Goal: Complete application form: Complete application form

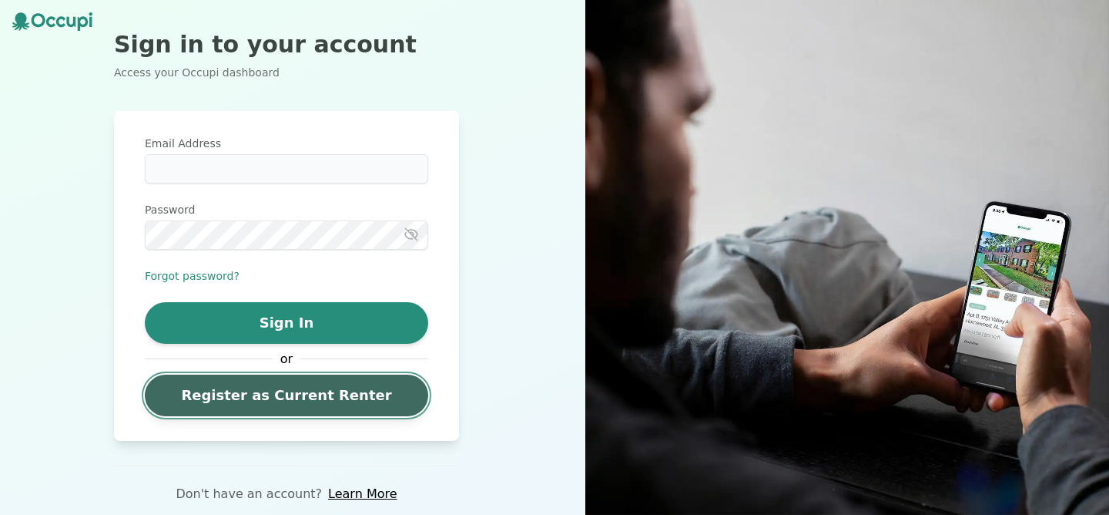
click at [290, 393] on link "Register as Current Renter" at bounding box center [286, 395] width 283 height 42
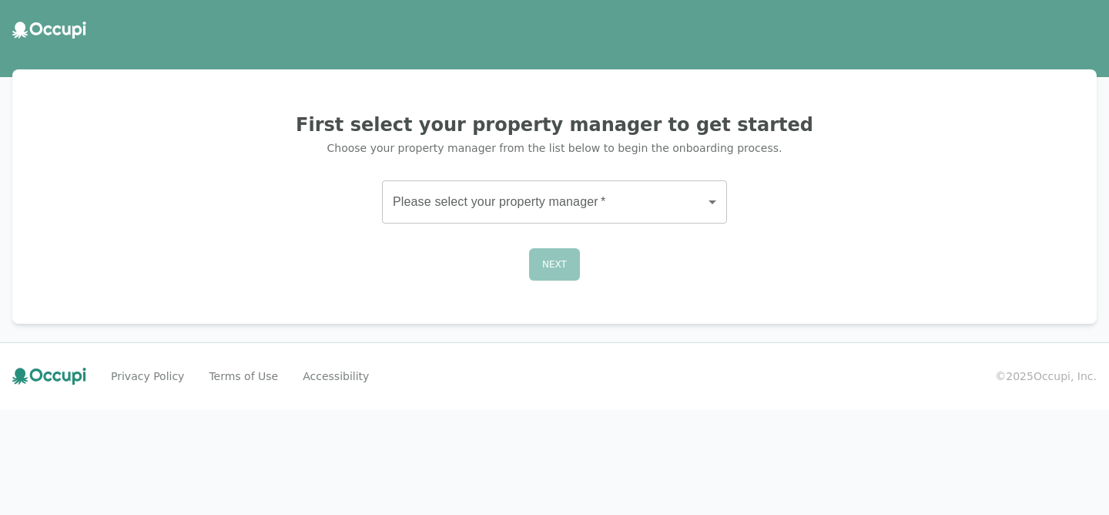
click at [425, 220] on body "First select your property manager to get started Choose your property manager …" at bounding box center [554, 257] width 1109 height 515
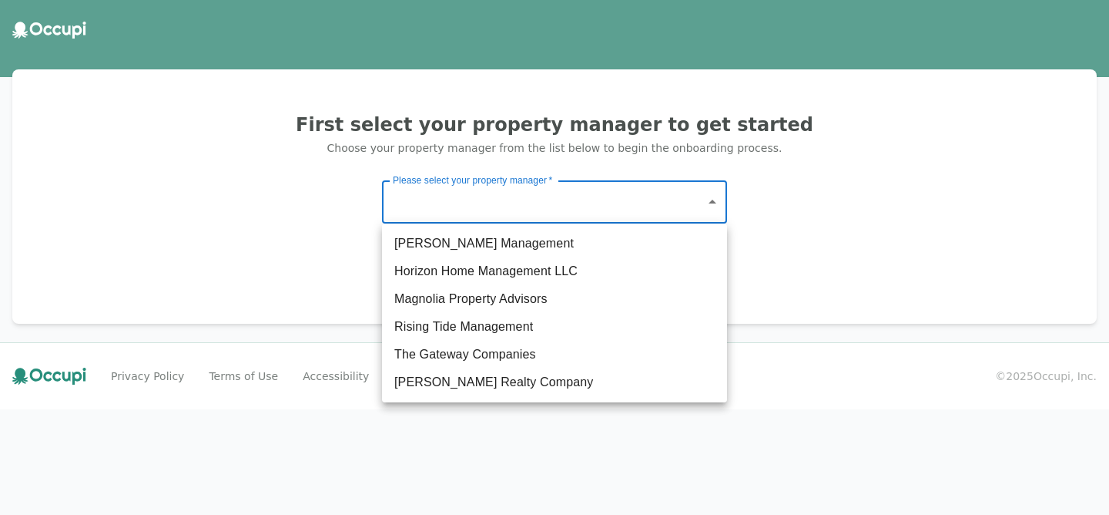
click at [452, 213] on div at bounding box center [554, 257] width 1109 height 515
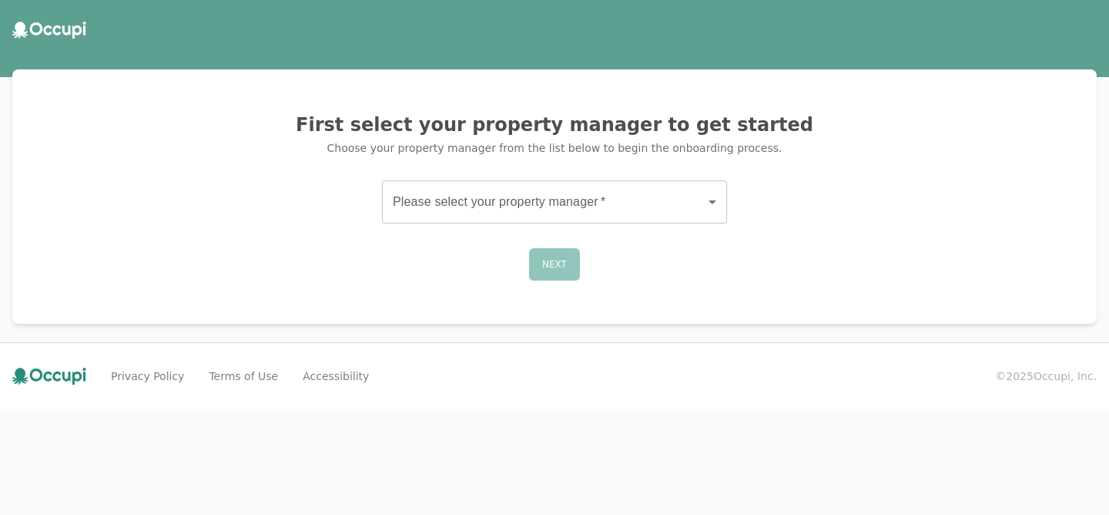
click at [443, 198] on body "First select your property manager to get started Choose your property manager …" at bounding box center [554, 257] width 1109 height 515
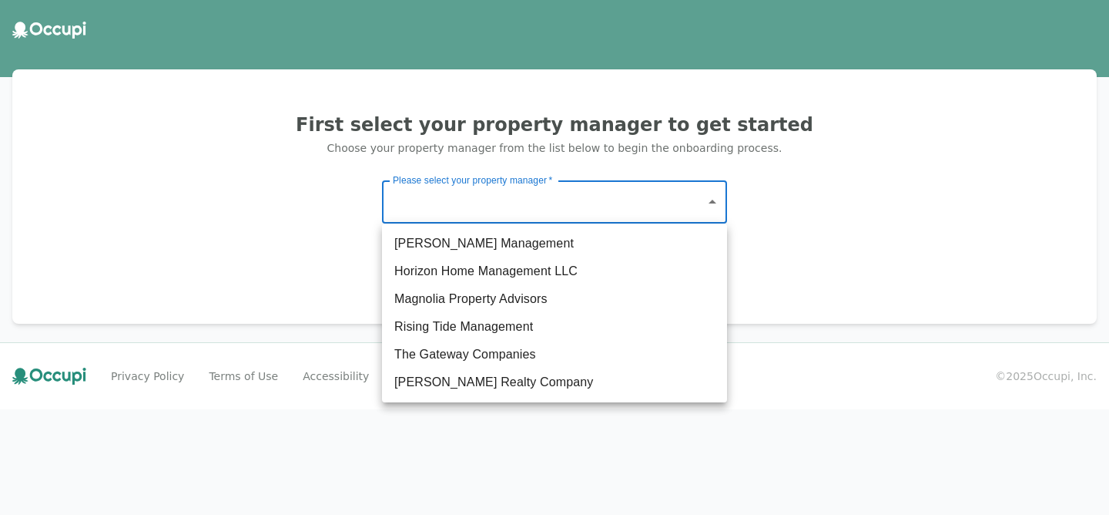
click at [71, 45] on div at bounding box center [554, 257] width 1109 height 515
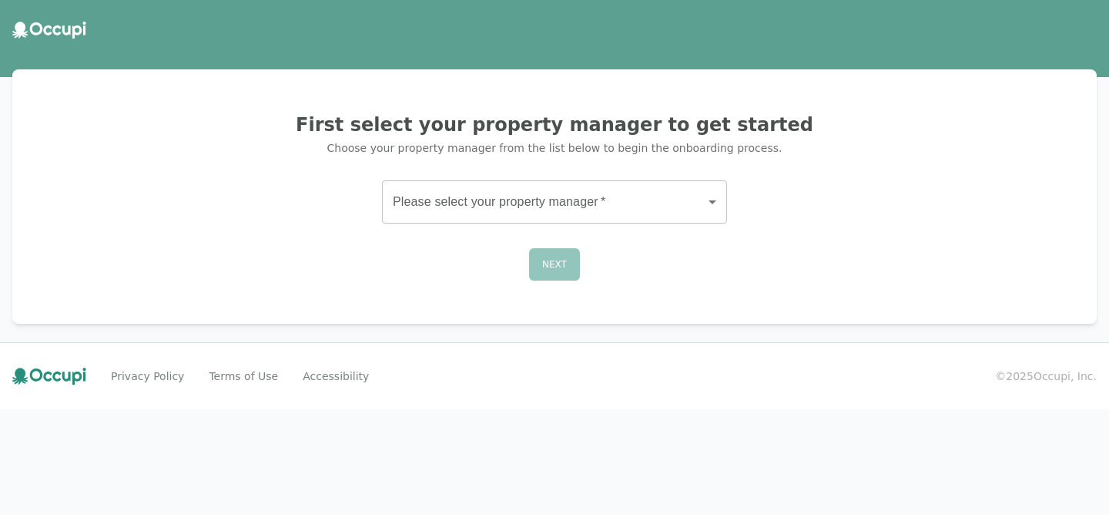
click at [67, 26] on div "Germano Management Horizon Home Management LLC Magnolia Property Advisors Risin…" at bounding box center [554, 257] width 1109 height 515
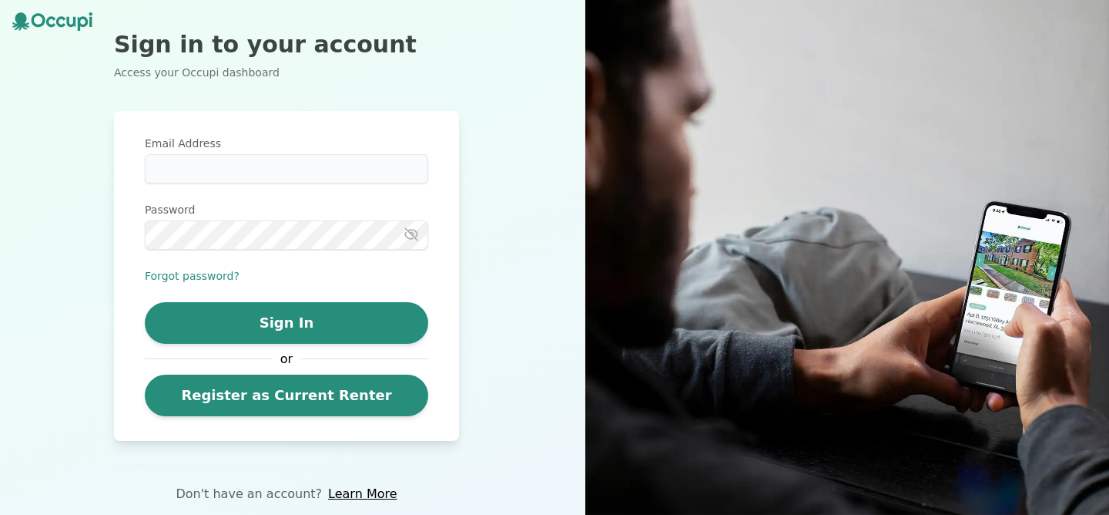
click at [55, 12] on icon at bounding box center [52, 21] width 80 height 18
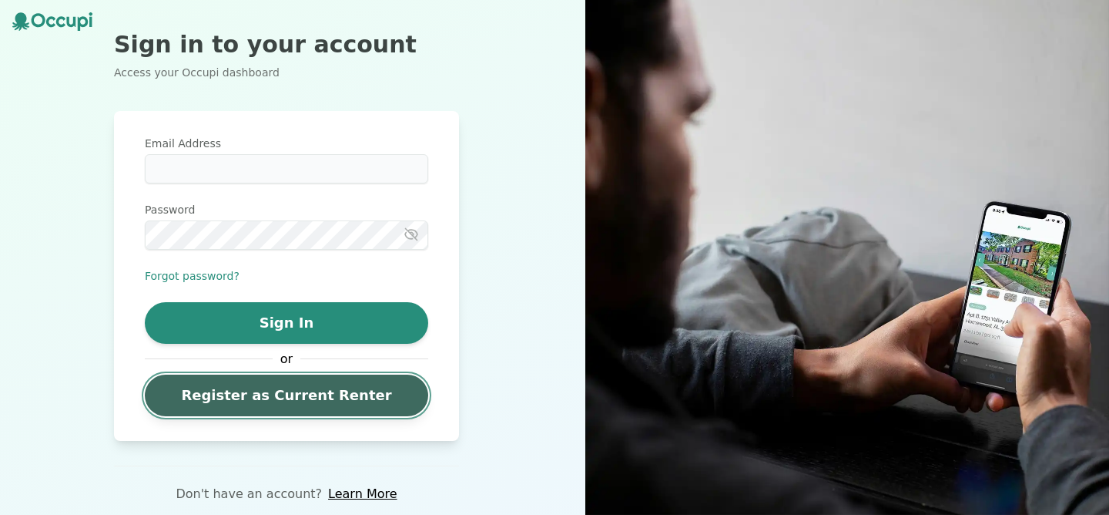
click at [182, 382] on link "Register as Current Renter" at bounding box center [286, 395] width 283 height 42
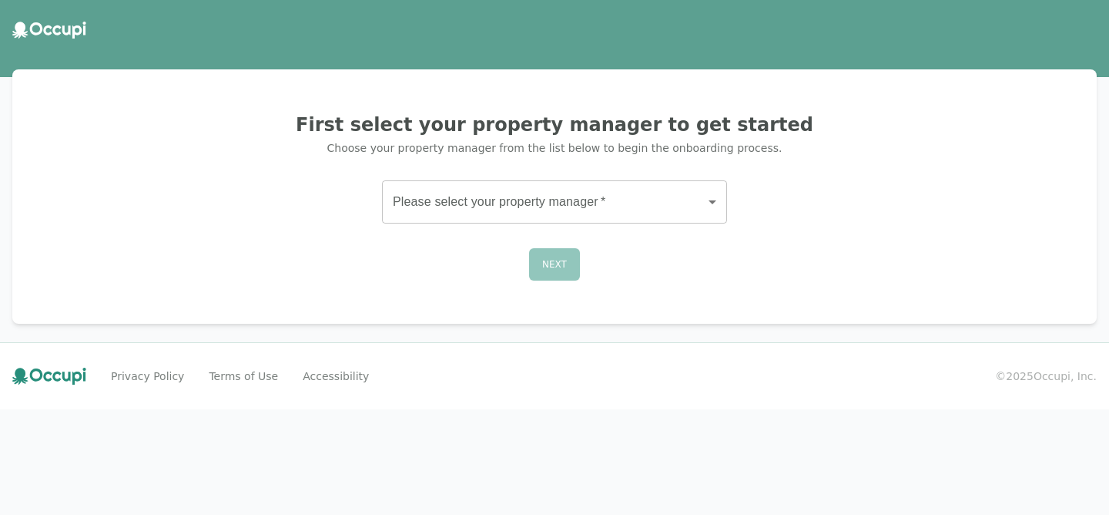
click at [427, 240] on div "First select your property manager to get started Choose your property manager …" at bounding box center [555, 196] width 1048 height 217
click at [426, 199] on body "First select your property manager to get started Choose your property manager …" at bounding box center [554, 257] width 1109 height 515
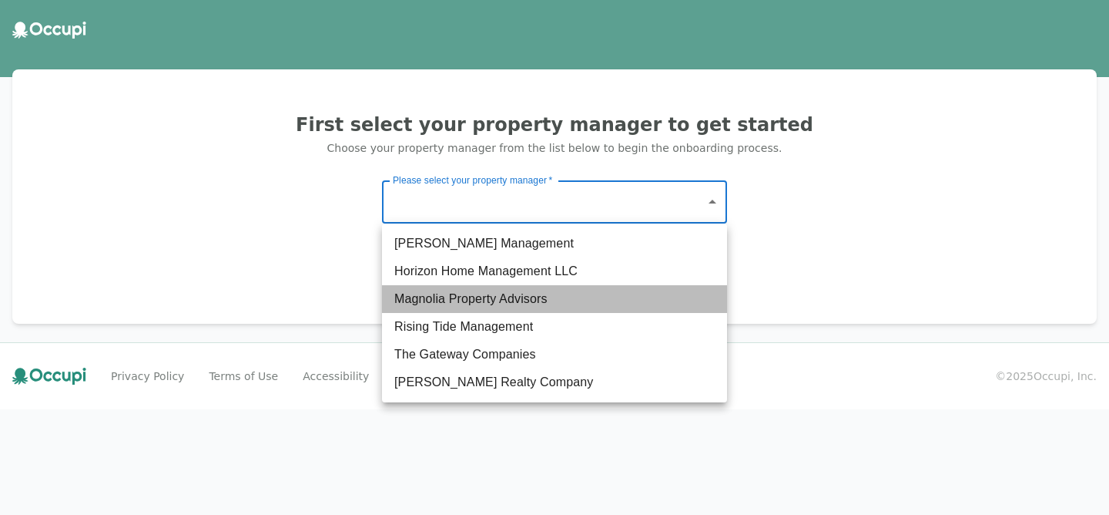
click at [425, 288] on li "Magnolia Property Advisors" at bounding box center [554, 299] width 345 height 28
type input "**********"
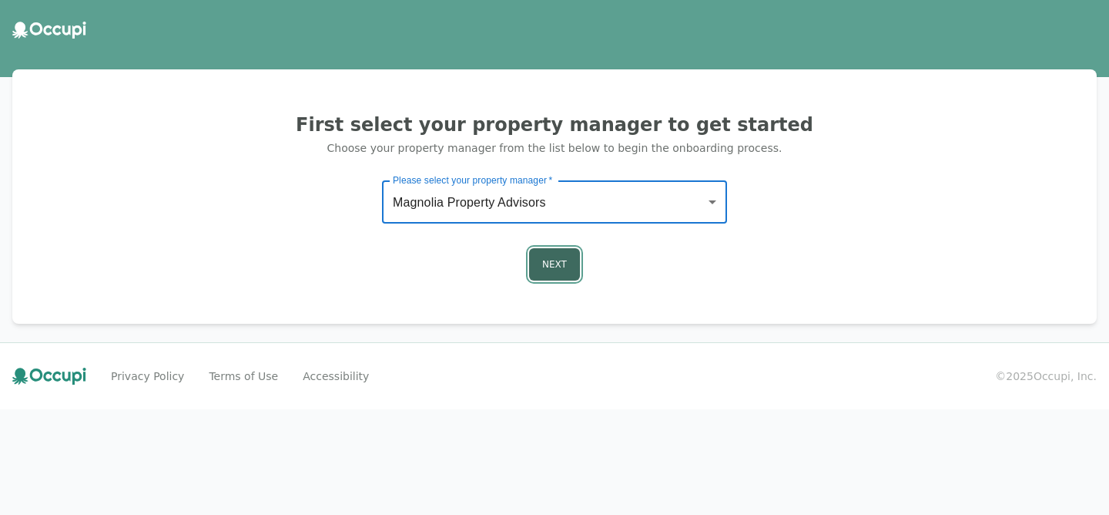
click at [534, 278] on button "Next" at bounding box center [554, 264] width 51 height 32
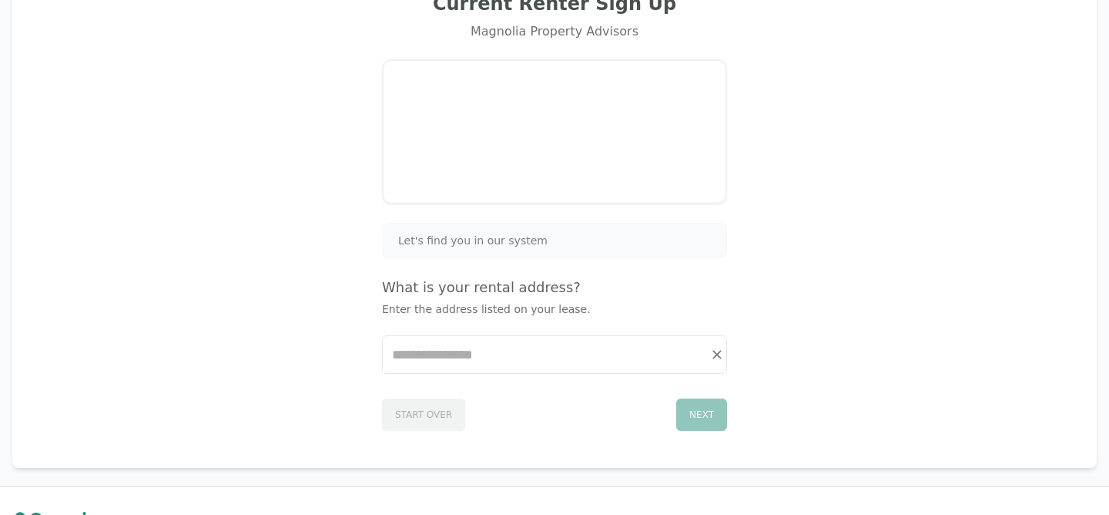
scroll to position [119, 0]
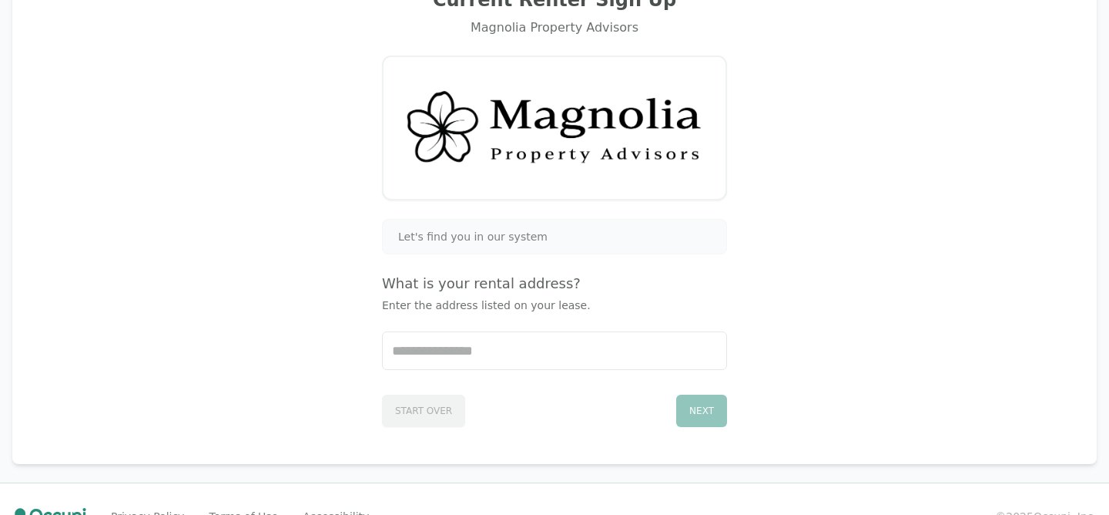
click at [468, 253] on div "Let's find you in our system" at bounding box center [554, 236] width 345 height 35
click at [468, 238] on span "Let's find you in our system" at bounding box center [472, 236] width 149 height 15
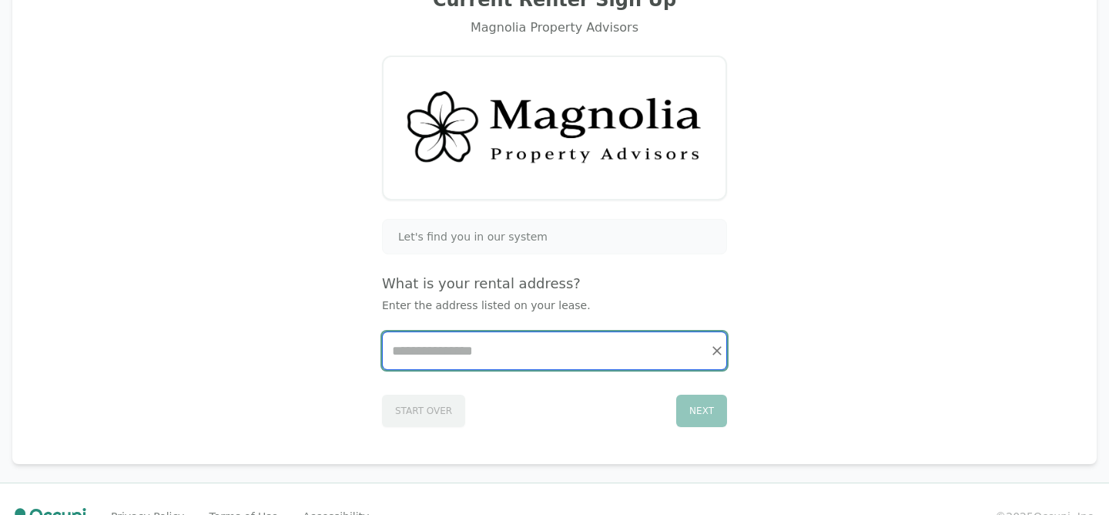
click at [466, 334] on input "Start typing..." at bounding box center [555, 350] width 344 height 37
type input "*********"
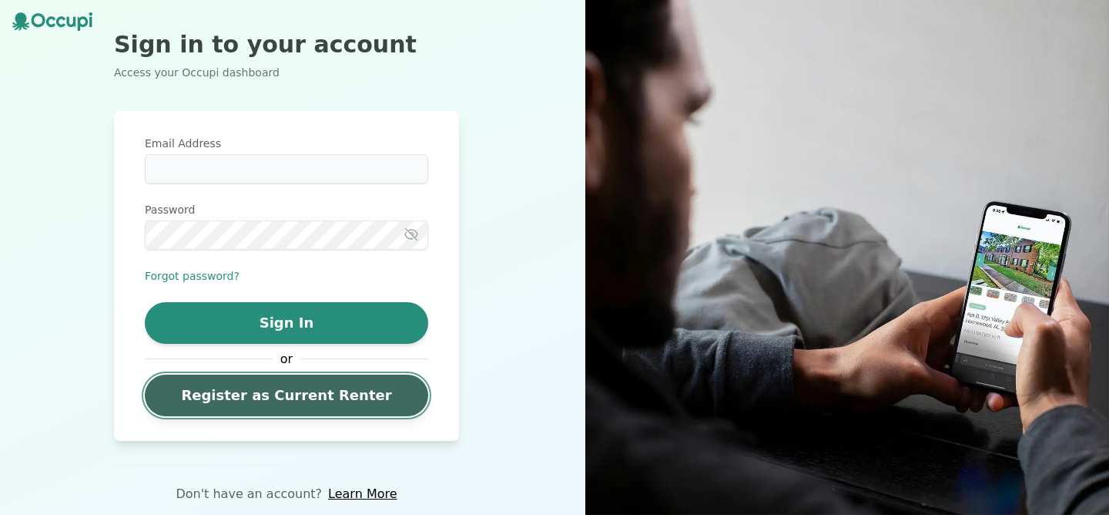
click at [279, 391] on link "Register as Current Renter" at bounding box center [286, 395] width 283 height 42
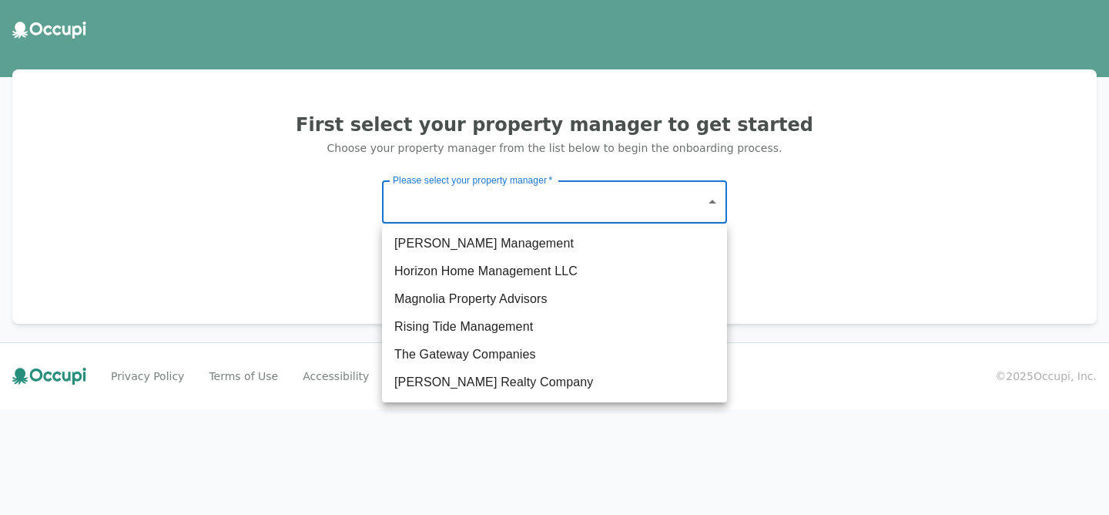
click at [453, 197] on body "First select your property manager to get started Choose your property manager …" at bounding box center [554, 257] width 1109 height 515
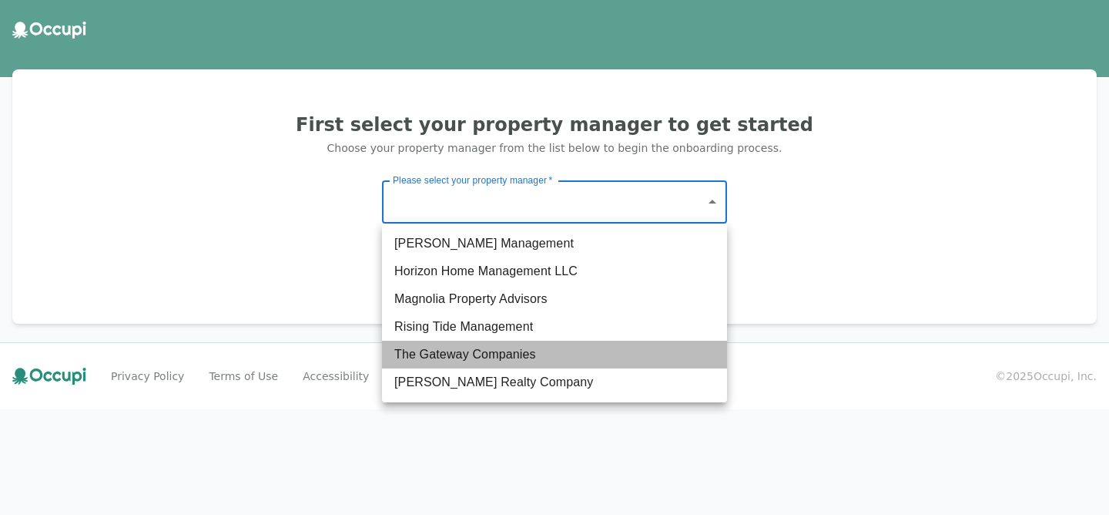
click at [461, 348] on li "The Gateway Companies" at bounding box center [554, 354] width 345 height 28
type input "**********"
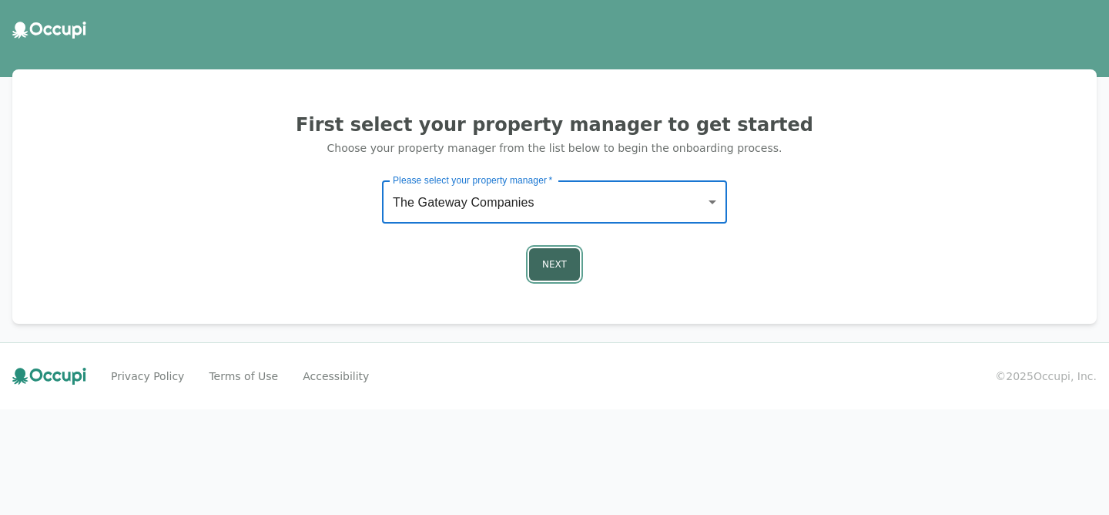
click at [548, 270] on button "Next" at bounding box center [554, 264] width 51 height 32
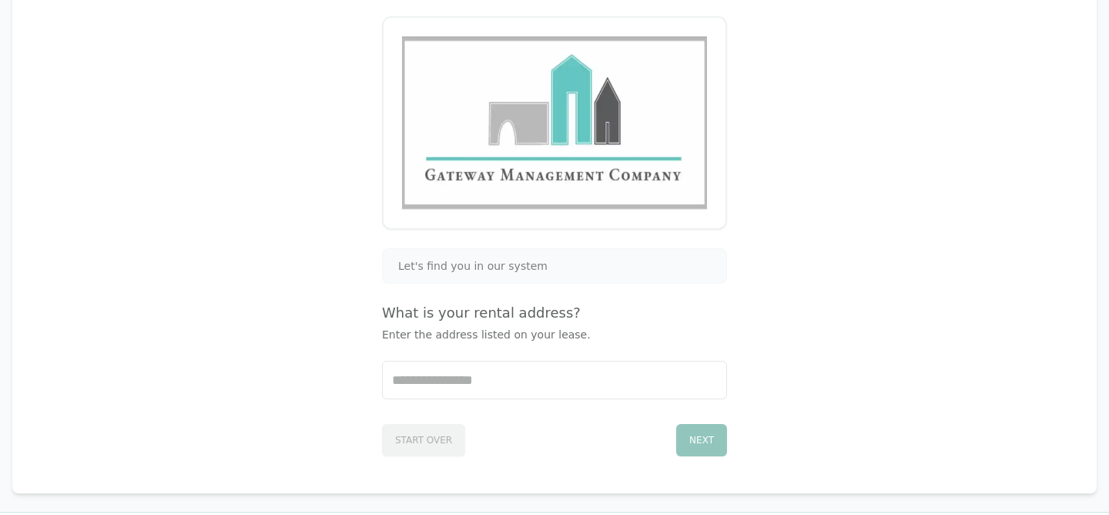
scroll to position [165, 0]
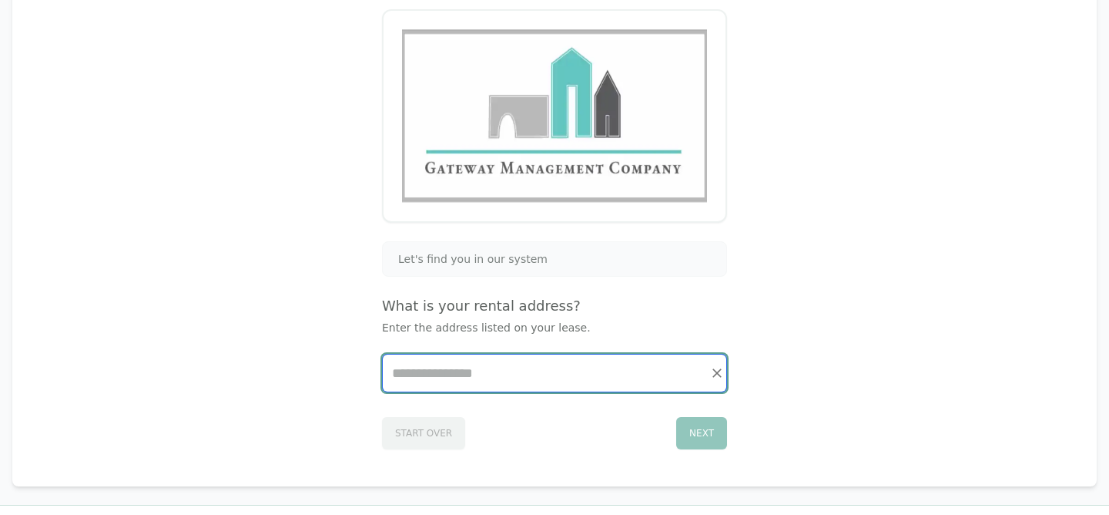
click at [515, 380] on input "Start typing..." at bounding box center [555, 372] width 344 height 37
type input "***"
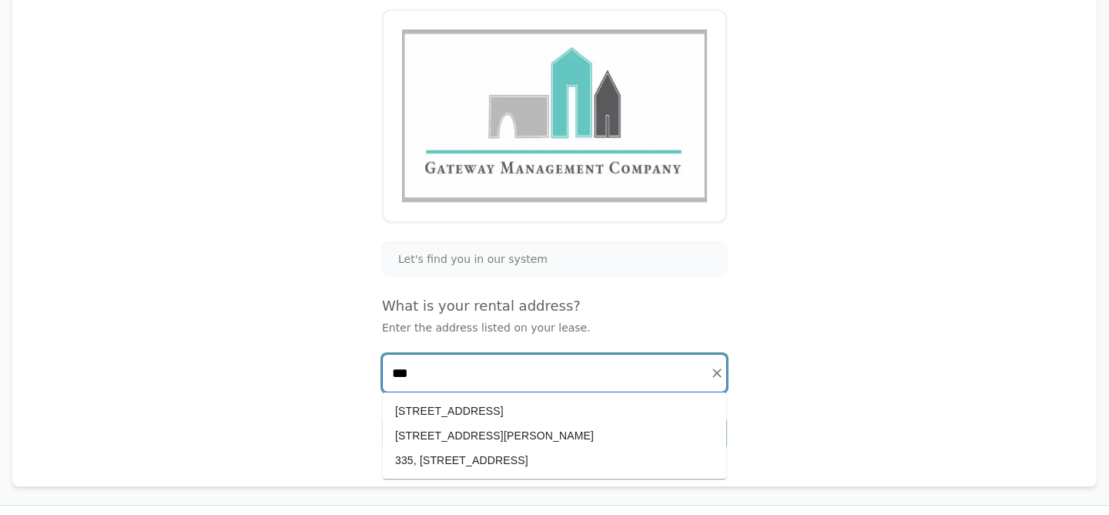
scroll to position [222, 0]
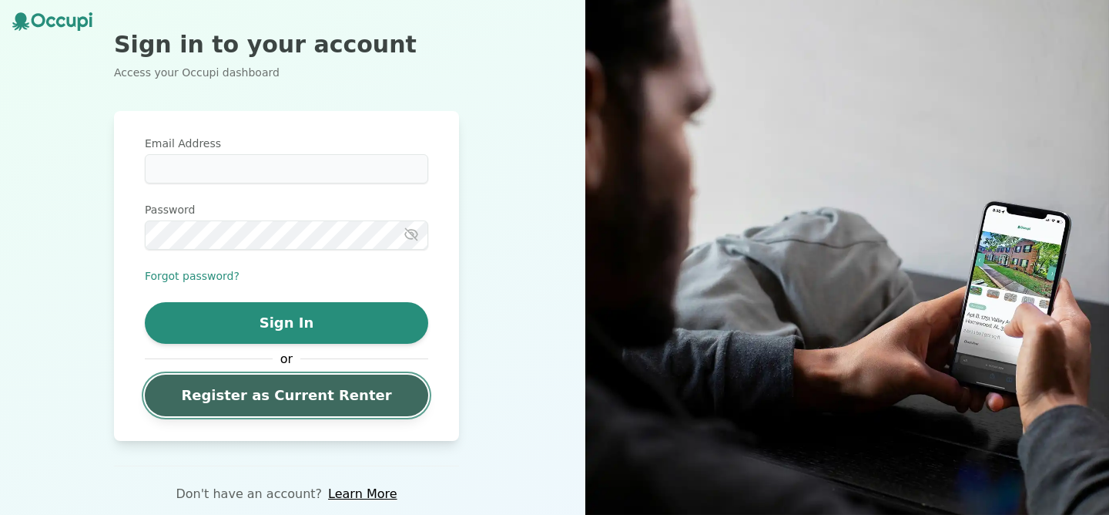
click at [260, 389] on link "Register as Current Renter" at bounding box center [286, 395] width 283 height 42
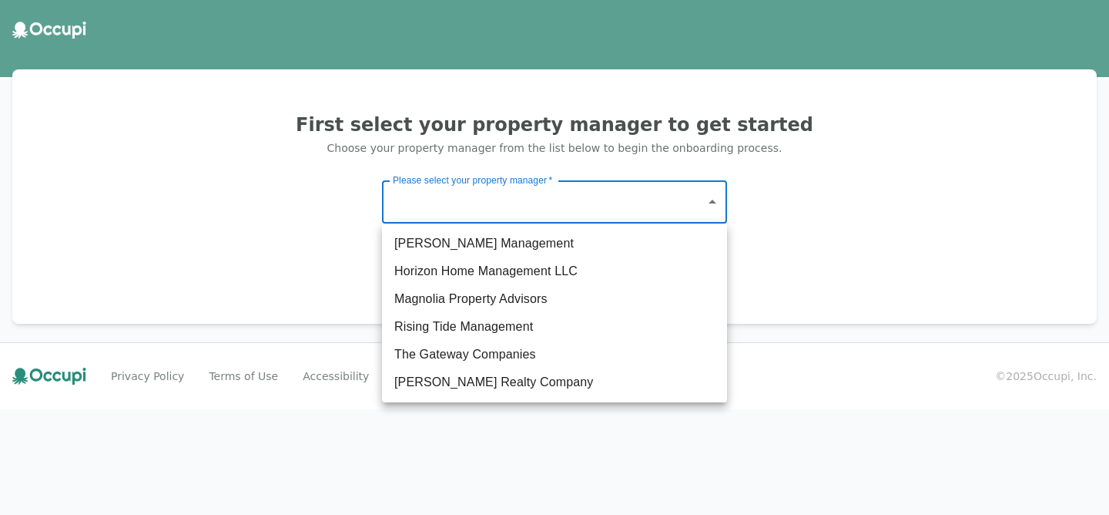
click at [515, 191] on body "First select your property manager to get started Choose your property manager …" at bounding box center [554, 257] width 1109 height 515
click at [495, 280] on li "Horizon Home Management LLC" at bounding box center [554, 271] width 345 height 28
type input "**********"
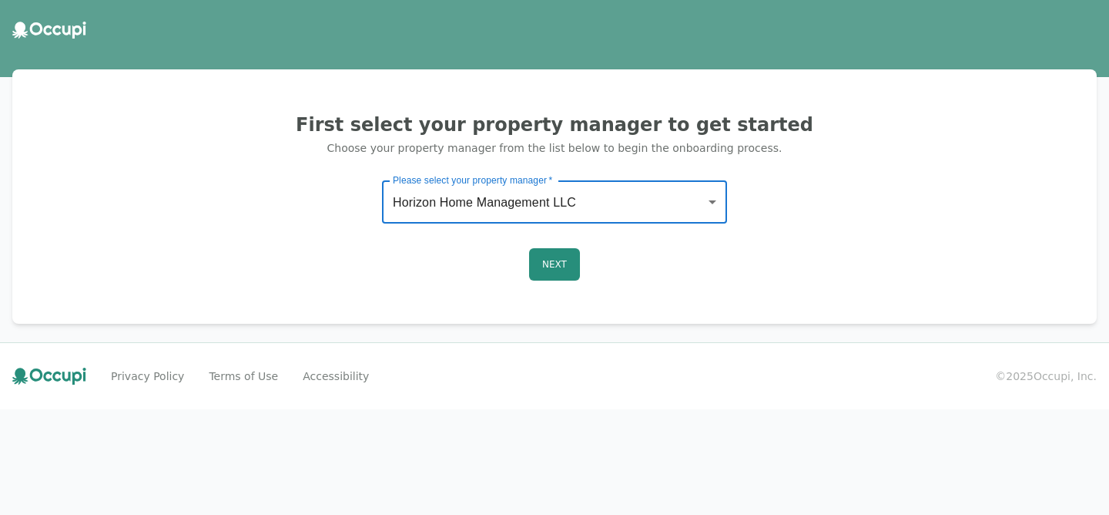
click at [538, 283] on div "**********" at bounding box center [555, 196] width 1048 height 217
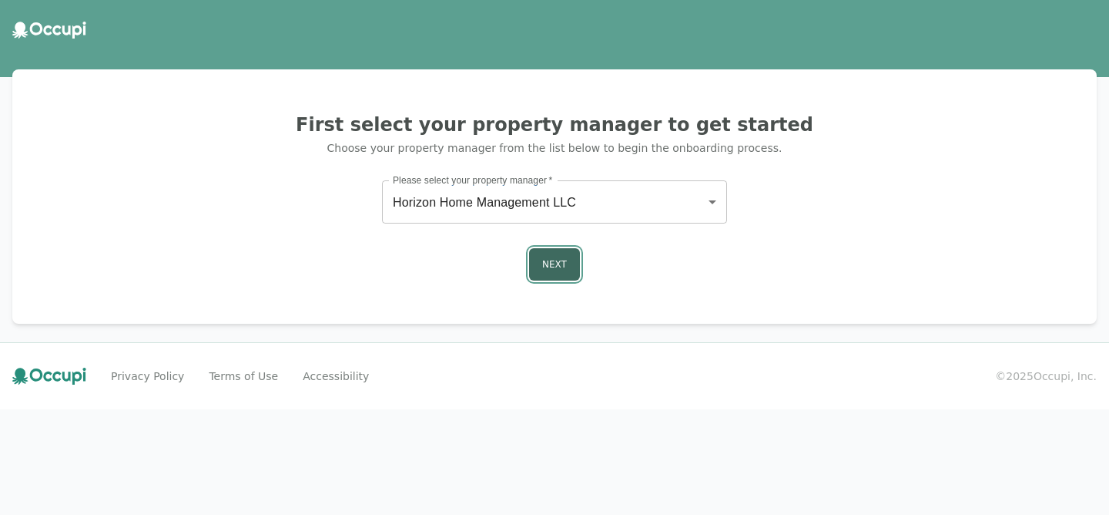
click at [539, 268] on button "Next" at bounding box center [554, 264] width 51 height 32
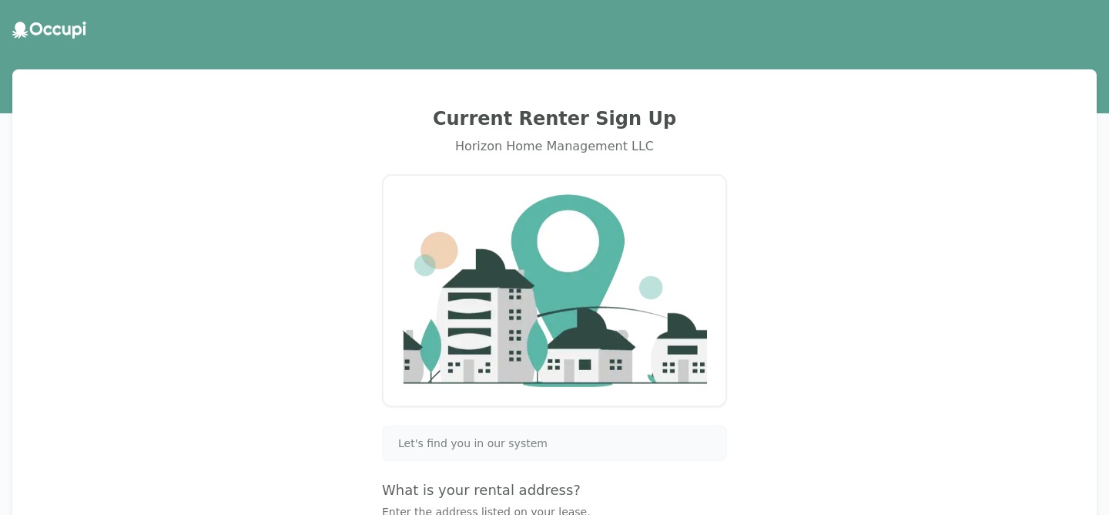
scroll to position [237, 0]
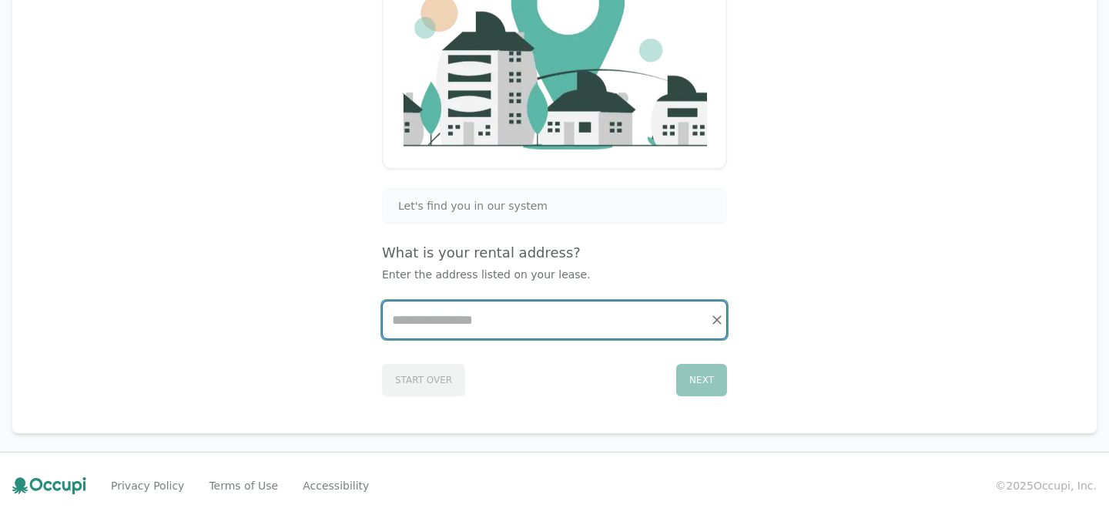
click at [541, 313] on input "Start typing..." at bounding box center [555, 319] width 344 height 37
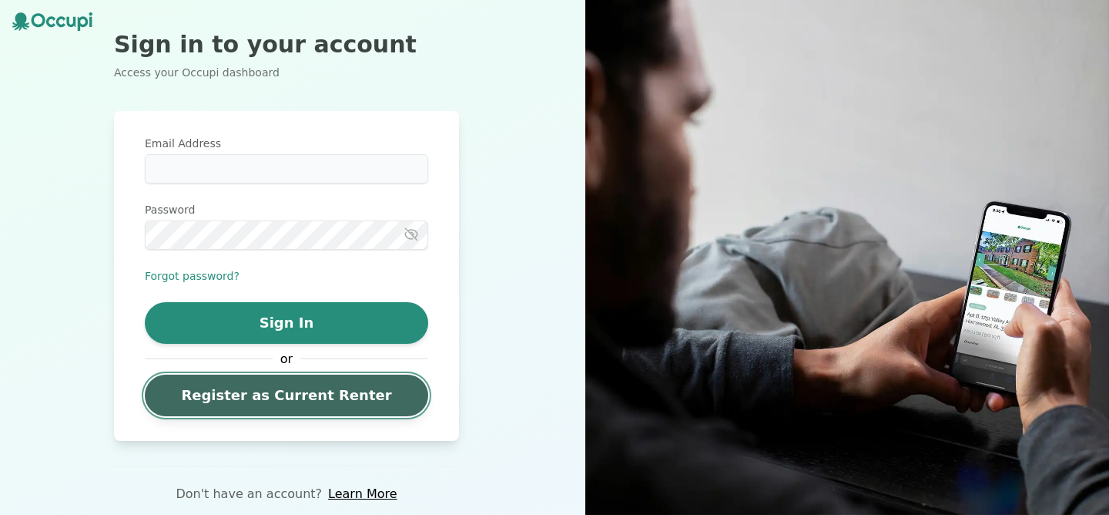
click at [182, 403] on link "Register as Current Renter" at bounding box center [286, 395] width 283 height 42
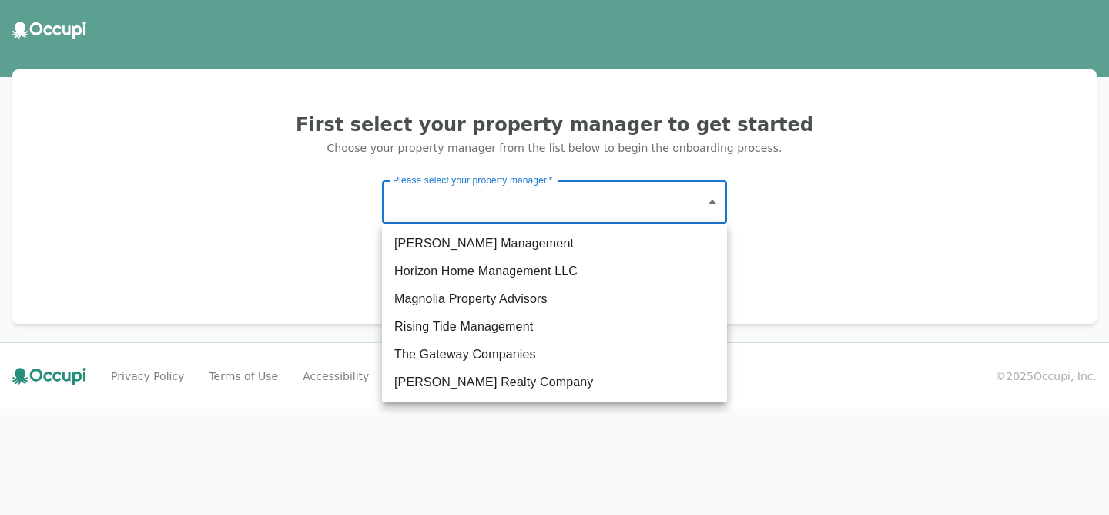
click at [514, 210] on body "First select your property manager to get started Choose your property manager …" at bounding box center [554, 257] width 1109 height 515
click at [461, 351] on li "The Gateway Companies" at bounding box center [554, 354] width 345 height 28
type input "**********"
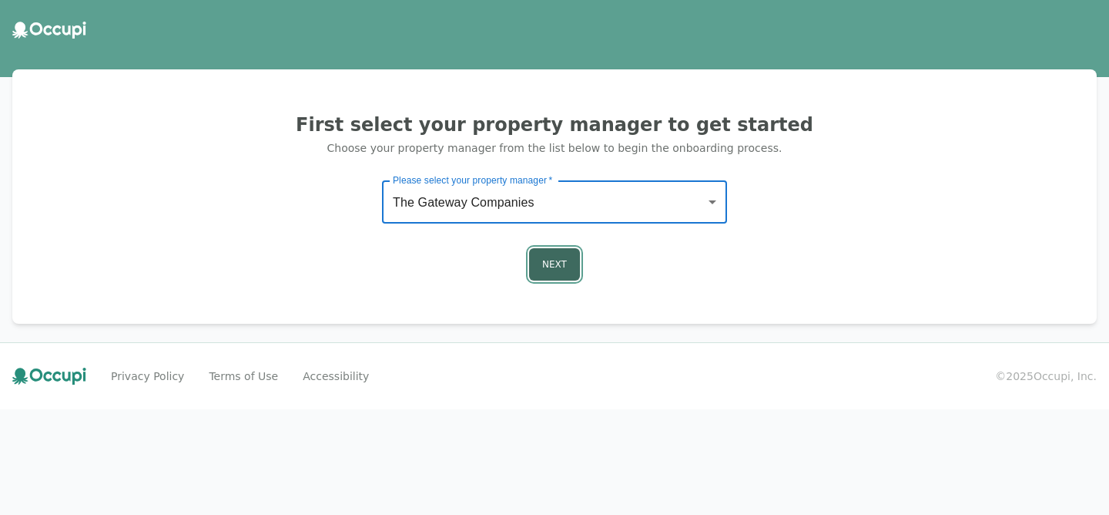
click at [579, 270] on button "Next" at bounding box center [554, 264] width 51 height 32
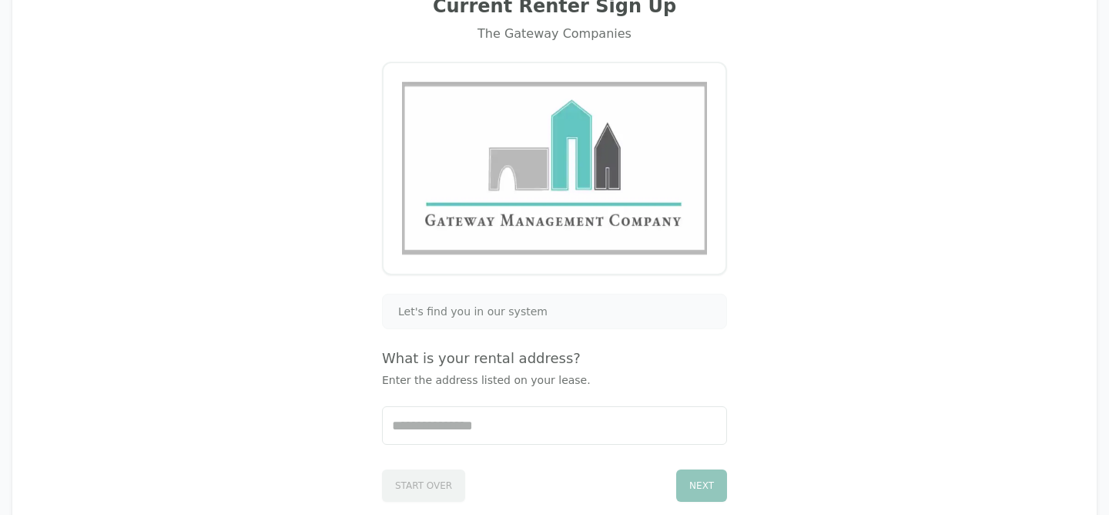
scroll to position [132, 0]
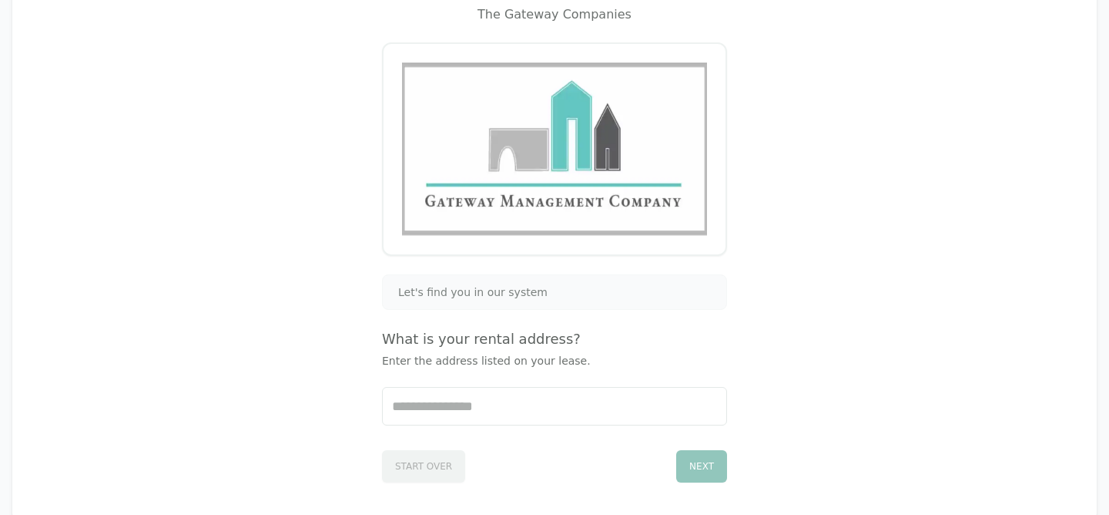
click at [515, 315] on div "Let's find you in our system What is your rental address? Enter the address lis…" at bounding box center [554, 378] width 345 height 208
click at [513, 290] on span "Let's find you in our system" at bounding box center [472, 291] width 149 height 15
click at [511, 424] on div at bounding box center [554, 406] width 345 height 39
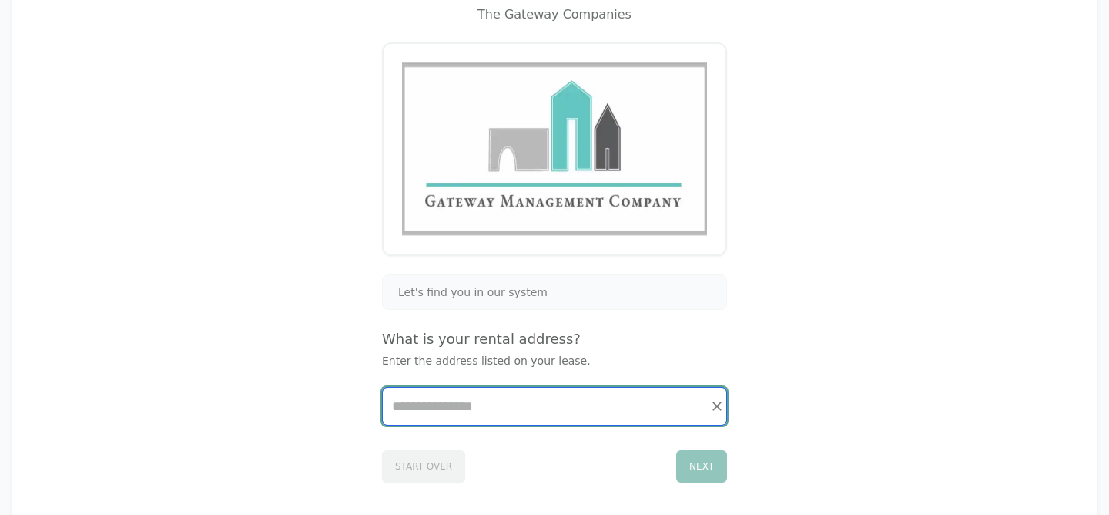
click at [507, 415] on input "Start typing..." at bounding box center [555, 405] width 344 height 37
type input "*"
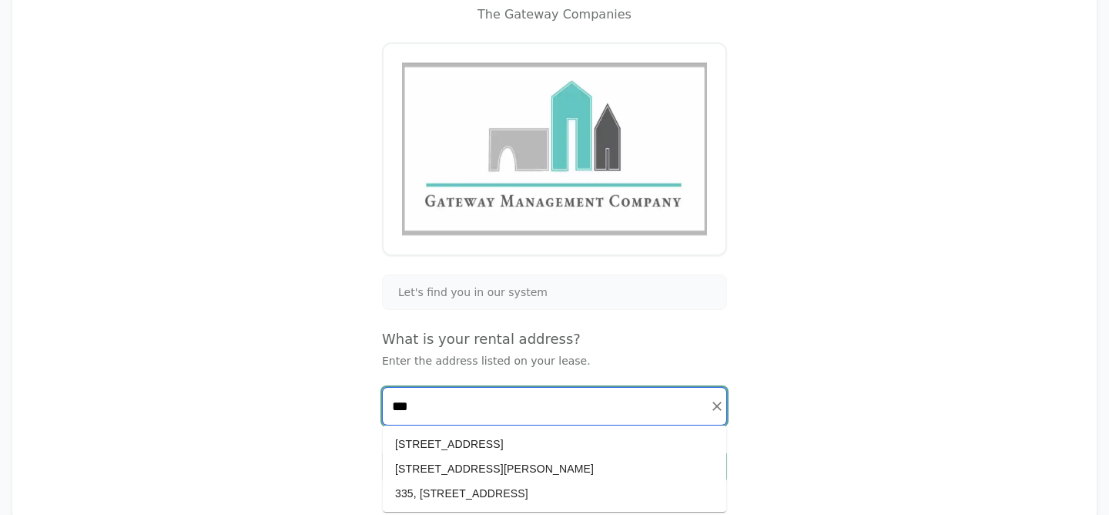
scroll to position [222, 0]
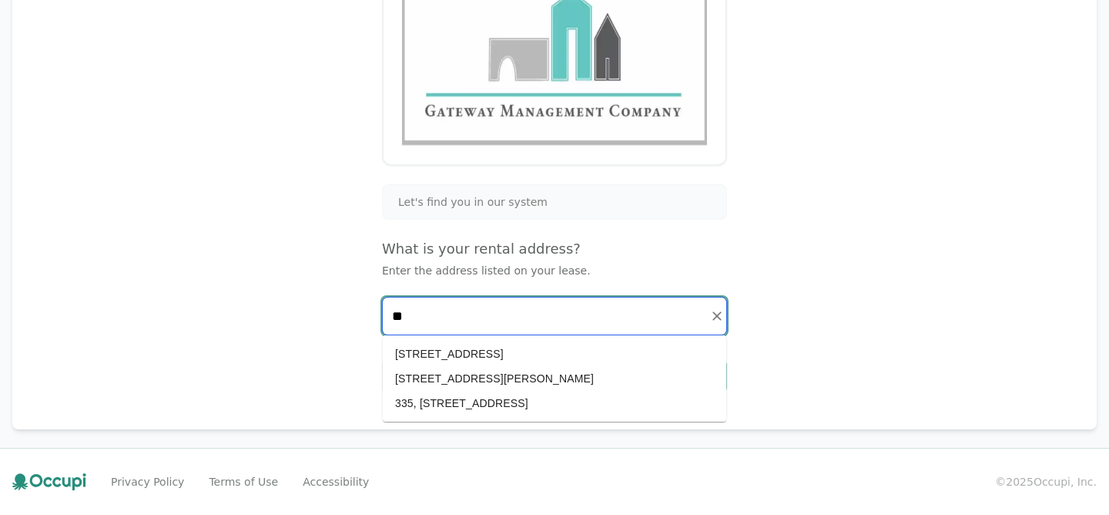
type input "*"
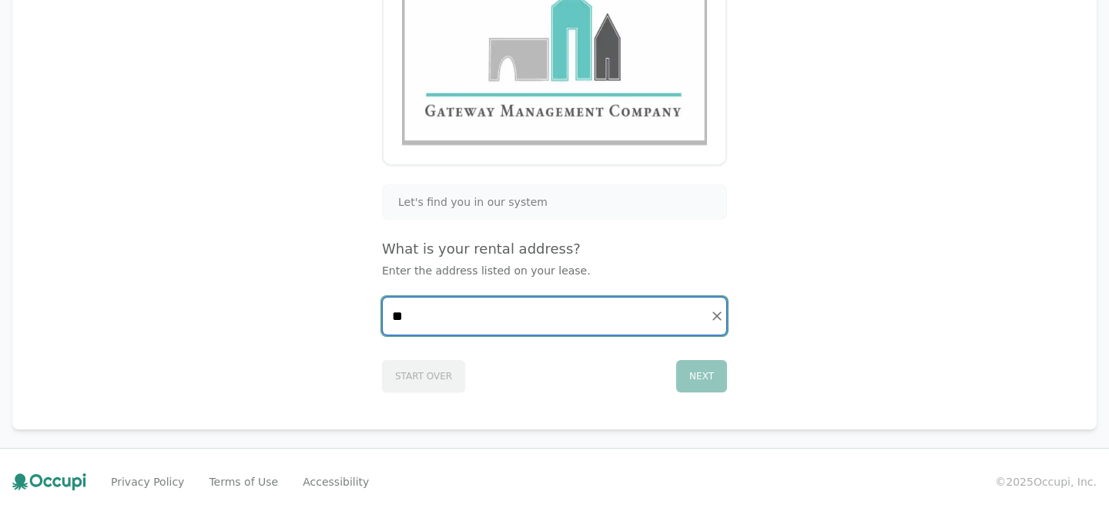
type input "*"
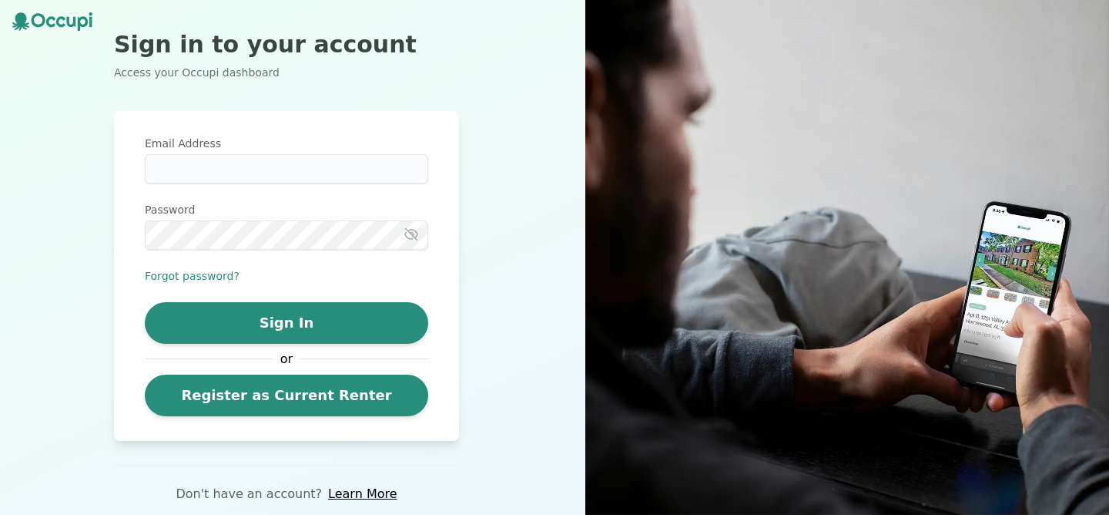
drag, startPoint x: 146, startPoint y: 109, endPoint x: 153, endPoint y: 186, distance: 78.1
click at [146, 110] on div "Sign in to your account Access your Occupi dashboard Email Address Password For…" at bounding box center [286, 257] width 573 height 515
click at [153, 186] on div "Email Address Password Forgot password? Sign In or Register as Current Renter" at bounding box center [286, 276] width 283 height 280
click at [153, 178] on input "Email Address" at bounding box center [286, 168] width 283 height 29
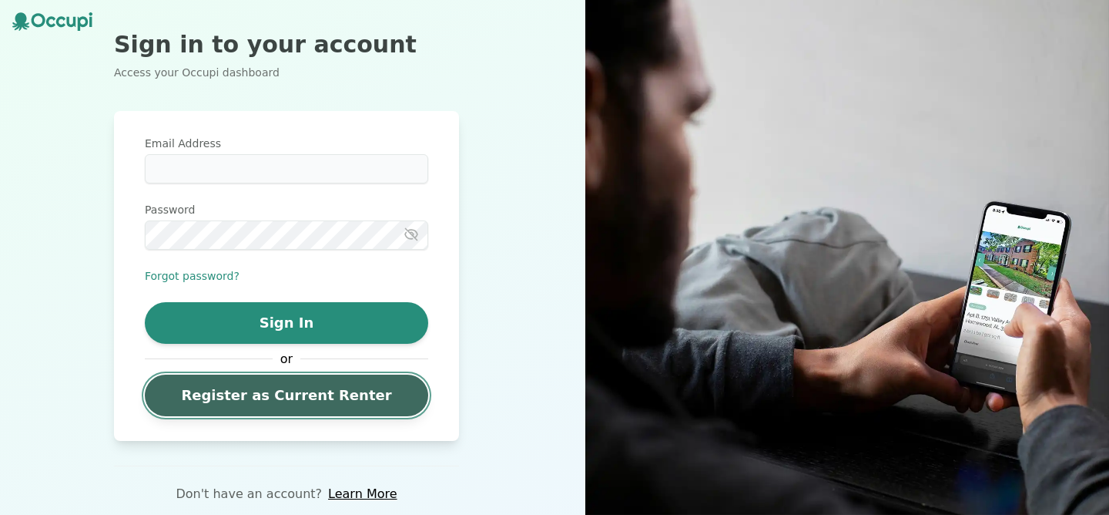
click at [263, 401] on link "Register as Current Renter" at bounding box center [286, 395] width 283 height 42
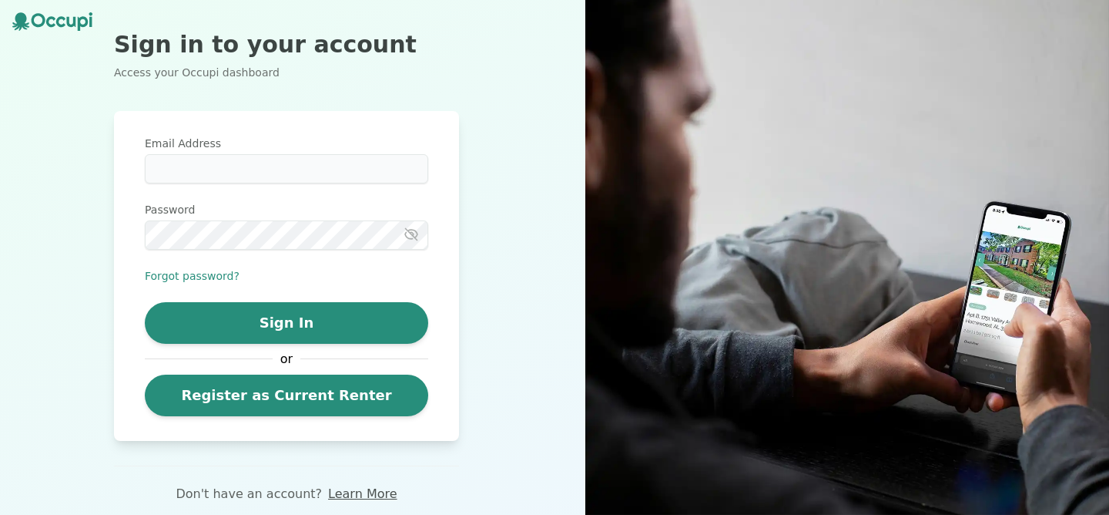
click at [335, 493] on link "Learn More" at bounding box center [362, 493] width 69 height 18
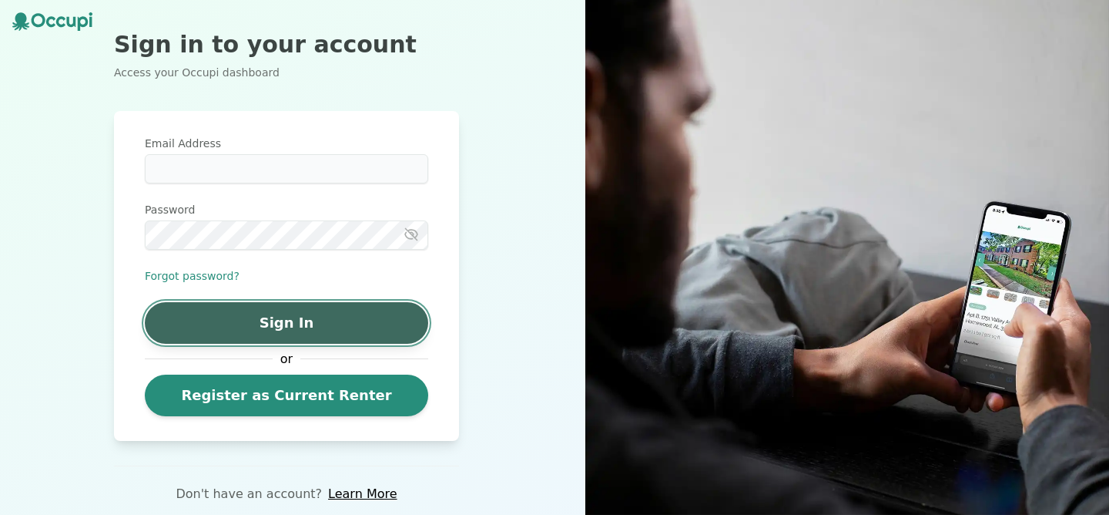
click at [269, 334] on button "Sign In" at bounding box center [286, 323] width 283 height 42
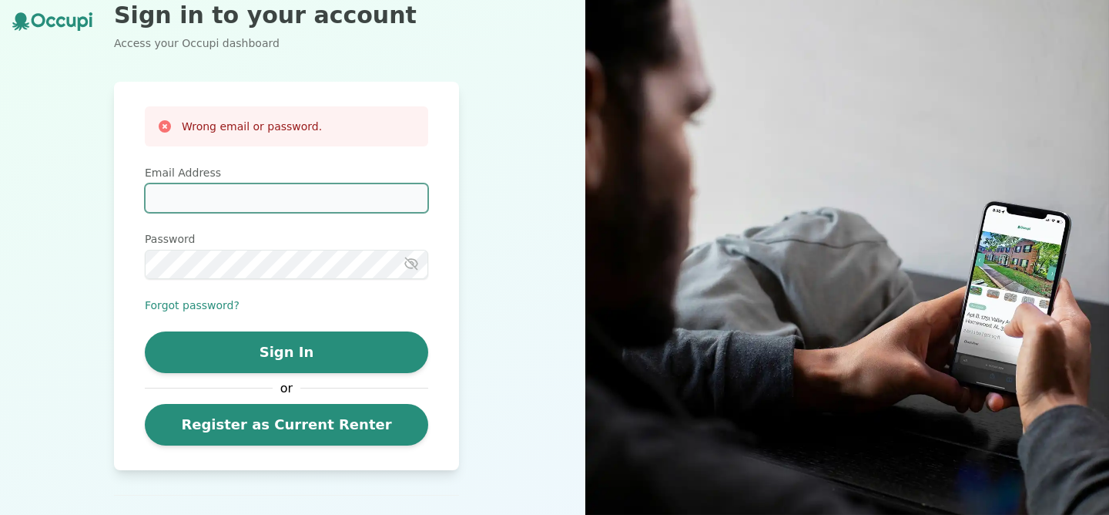
click at [255, 186] on input "Email Address" at bounding box center [286, 197] width 283 height 29
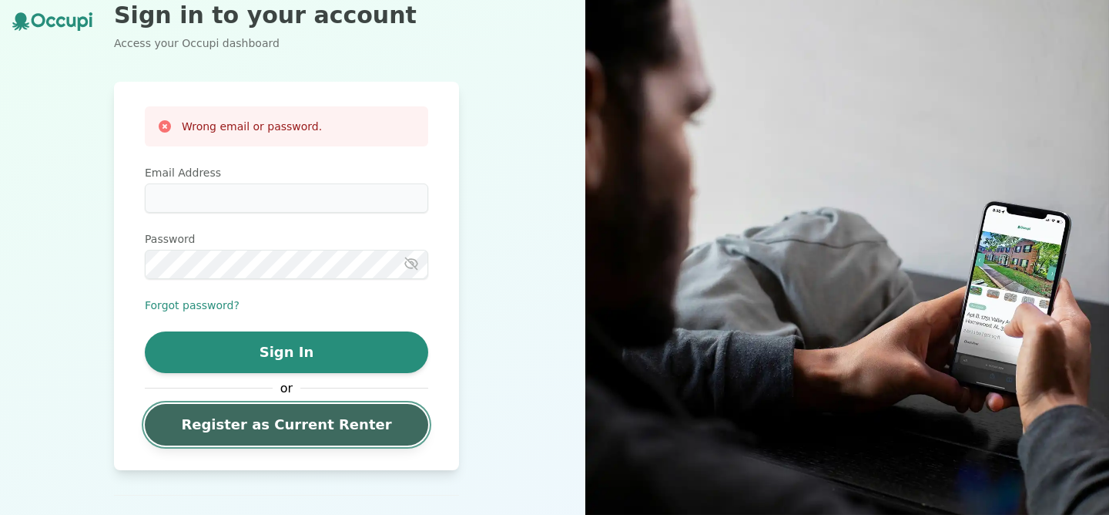
click at [262, 408] on link "Register as Current Renter" at bounding box center [286, 425] width 283 height 42
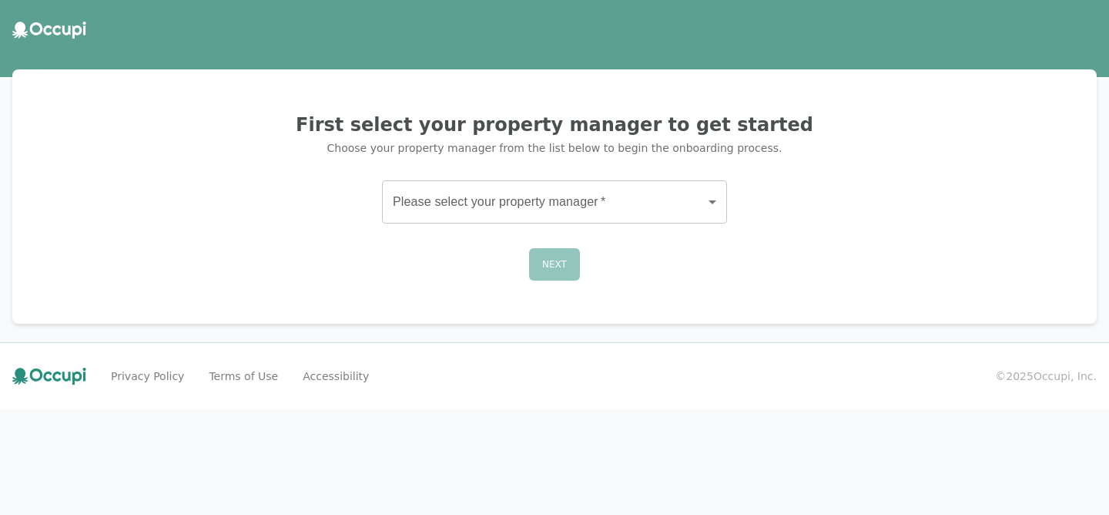
click at [408, 229] on div "First select your property manager to get started Choose your property manager …" at bounding box center [555, 196] width 1048 height 217
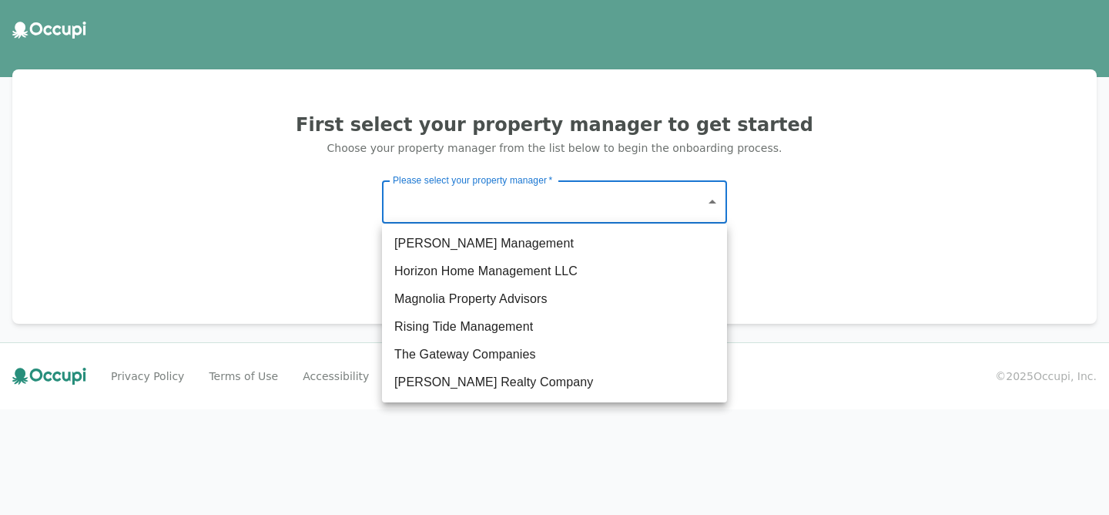
click at [411, 198] on body "First select your property manager to get started Choose your property manager …" at bounding box center [554, 257] width 1109 height 515
click at [414, 355] on li "The Gateway Companies" at bounding box center [554, 354] width 345 height 28
type input "**********"
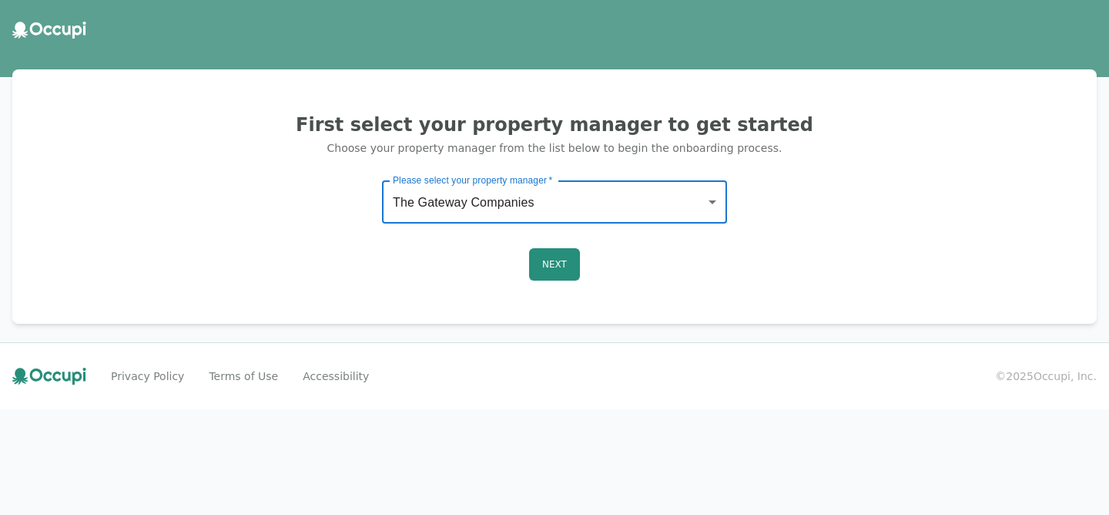
click at [584, 270] on div "Next" at bounding box center [555, 264] width 1048 height 32
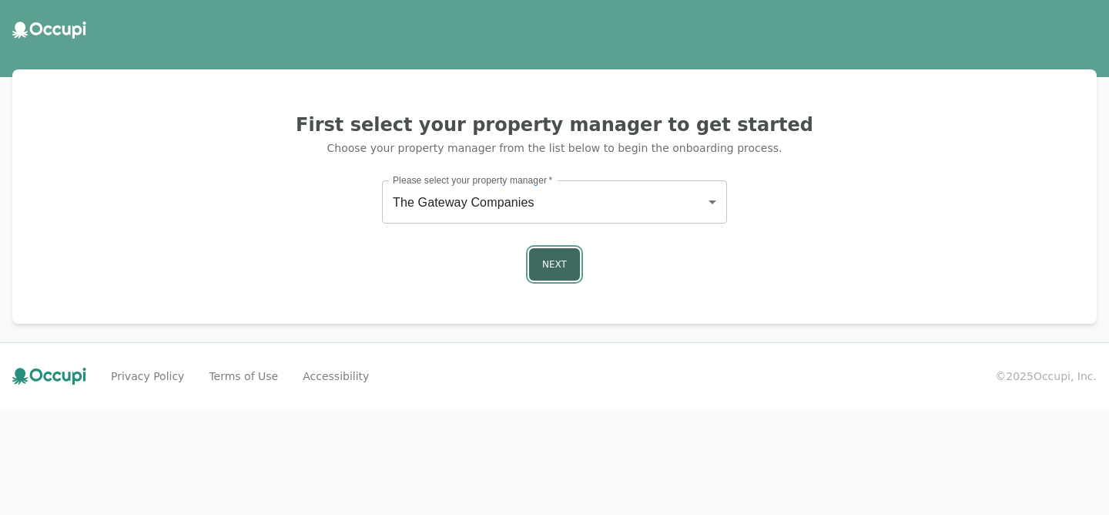
click at [562, 270] on button "Next" at bounding box center [554, 264] width 51 height 32
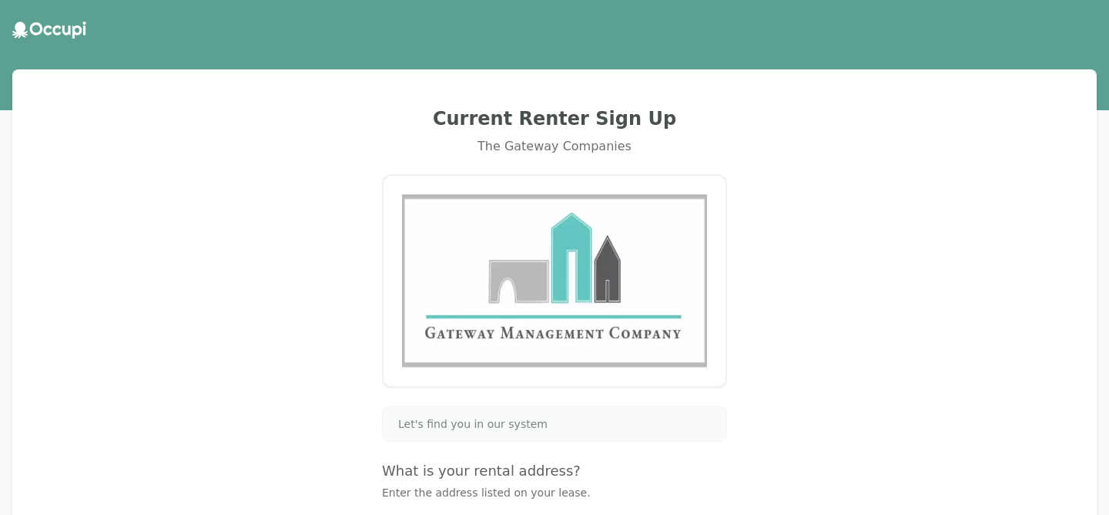
click at [507, 413] on div "Let's find you in our system" at bounding box center [554, 423] width 345 height 35
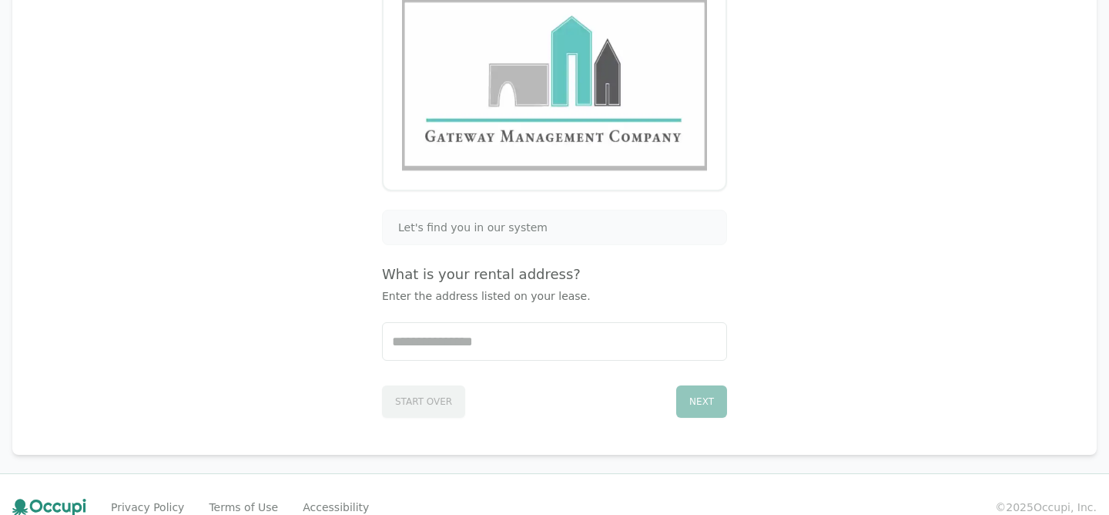
scroll to position [206, 0]
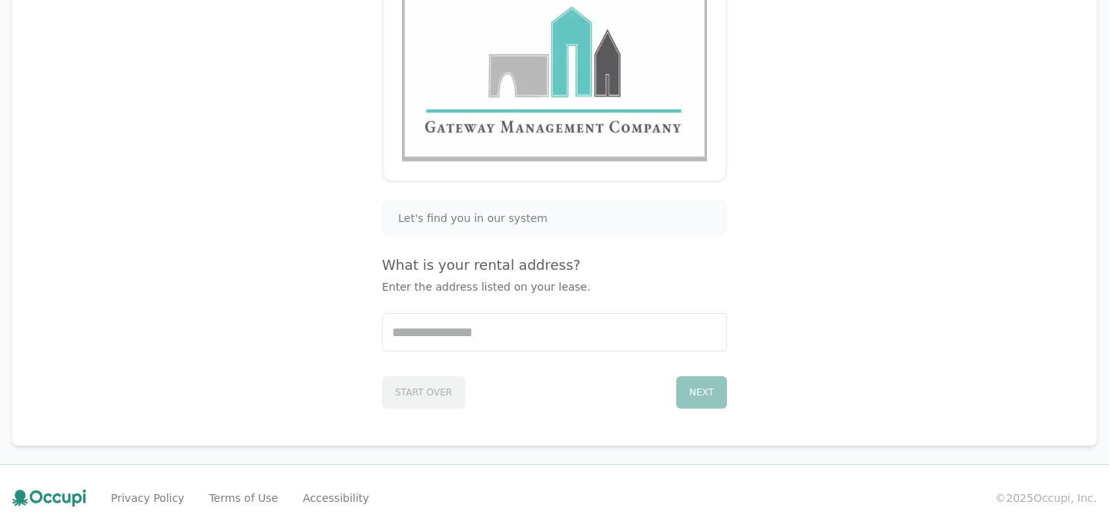
click at [501, 309] on div "Let's find you in our system What is your rental address? Enter the address lis…" at bounding box center [554, 304] width 345 height 208
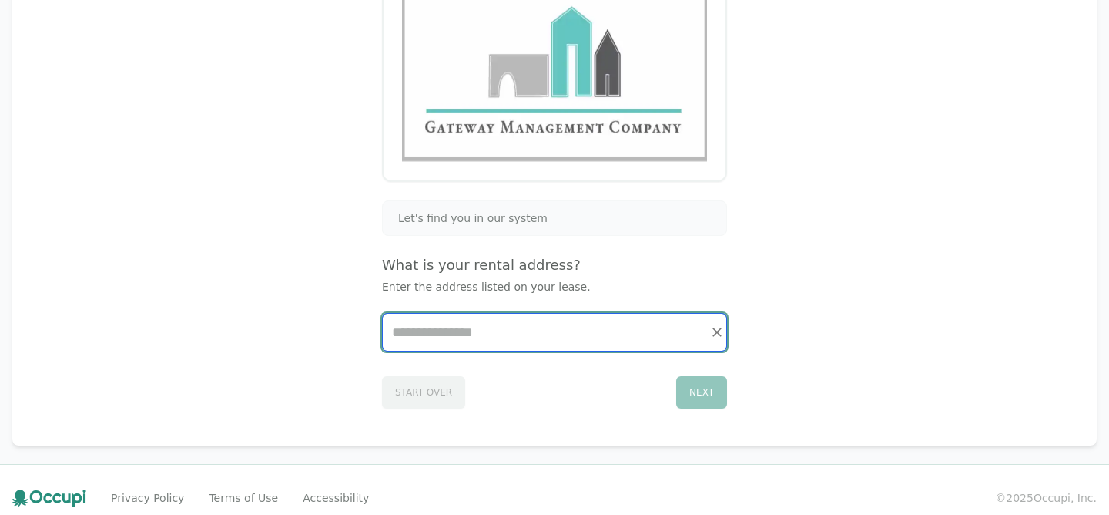
click at [501, 345] on input "Start typing..." at bounding box center [555, 331] width 344 height 37
click at [500, 340] on input "Start typing..." at bounding box center [555, 331] width 344 height 37
click at [500, 338] on input "Start typing..." at bounding box center [555, 331] width 344 height 37
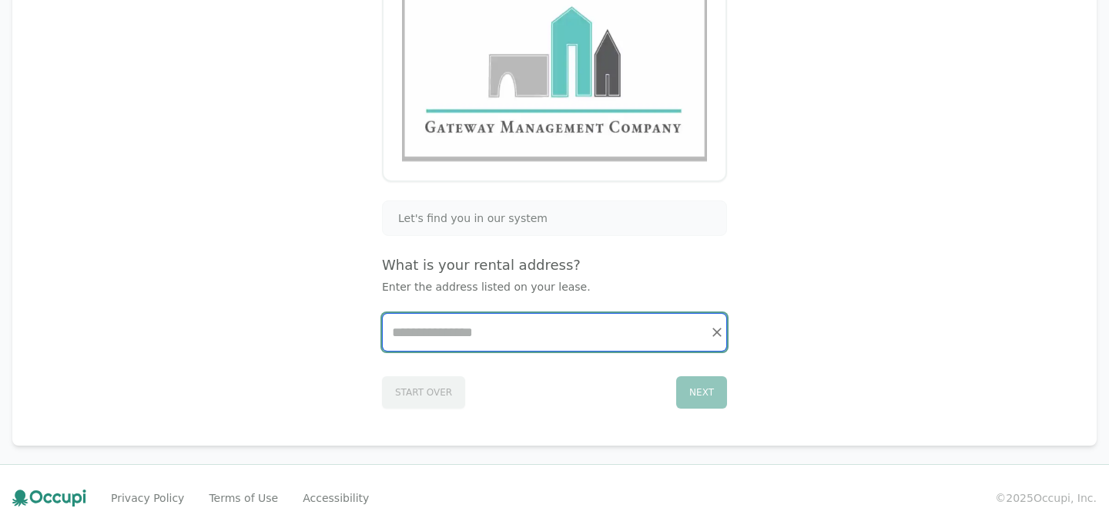
click at [499, 337] on input "Start typing..." at bounding box center [555, 331] width 344 height 37
